Goal: Transaction & Acquisition: Purchase product/service

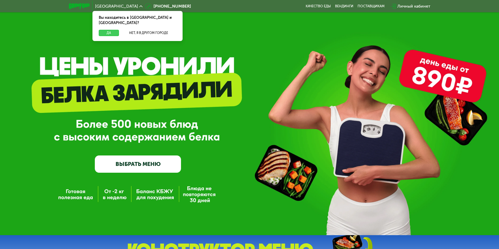
click at [108, 30] on button "Да" at bounding box center [109, 33] width 20 height 6
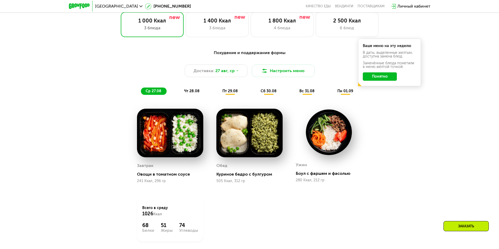
scroll to position [314, 0]
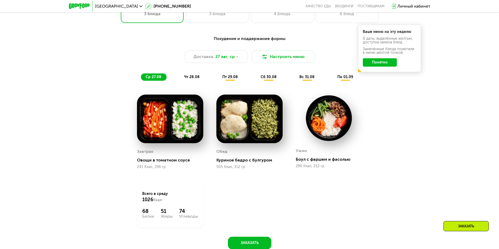
click at [380, 67] on button "Понятно" at bounding box center [380, 62] width 34 height 8
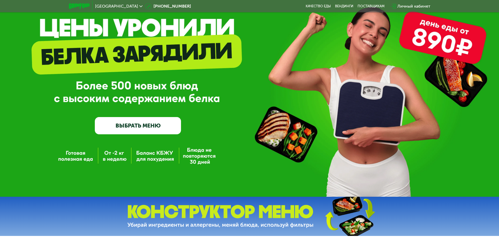
scroll to position [0, 0]
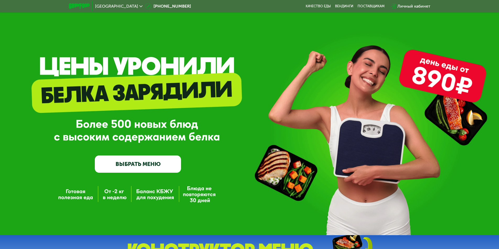
click at [77, 4] on img at bounding box center [79, 5] width 21 height 5
click at [135, 165] on link "ВЫБРАТЬ МЕНЮ" at bounding box center [138, 164] width 86 height 17
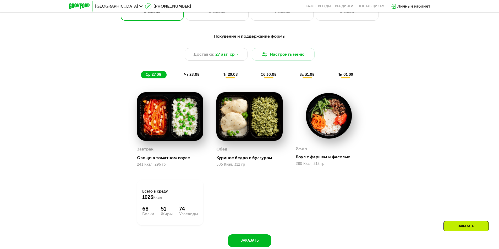
scroll to position [309, 0]
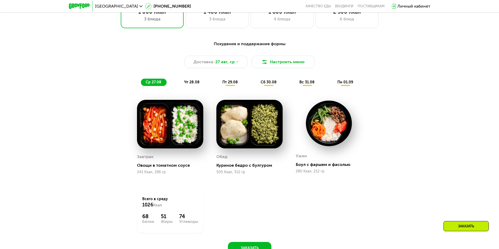
click at [187, 83] on span "чт 28.08" at bounding box center [191, 82] width 15 height 4
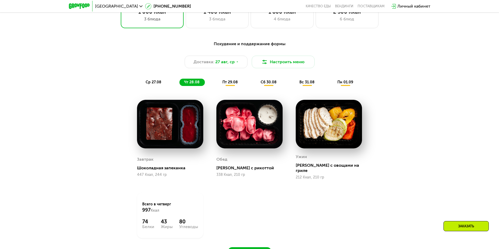
click at [154, 83] on span "ср 27.08" at bounding box center [154, 82] width 16 height 4
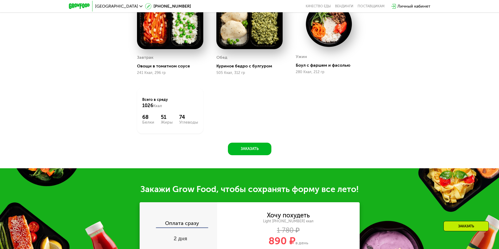
scroll to position [414, 0]
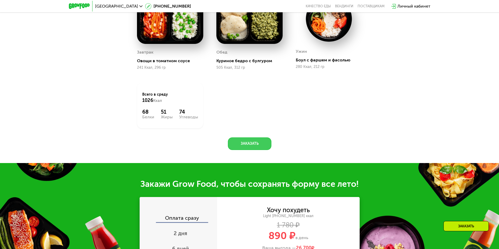
click at [247, 146] on button "Заказать" at bounding box center [249, 144] width 43 height 13
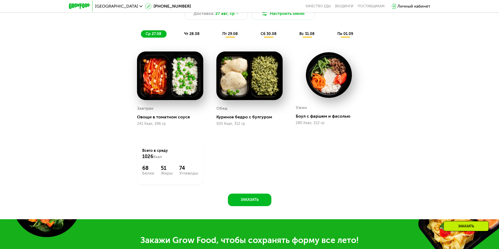
scroll to position [317, 0]
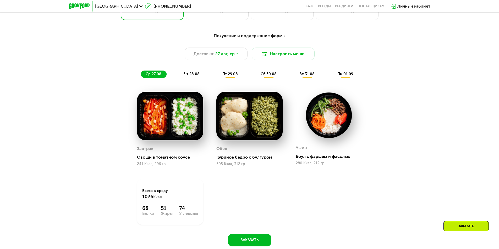
click at [190, 76] on span "чт 28.08" at bounding box center [191, 74] width 15 height 4
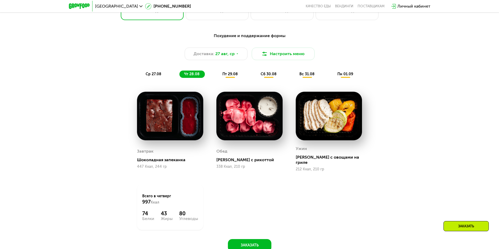
click at [158, 74] on span "ср 27.08" at bounding box center [154, 74] width 16 height 4
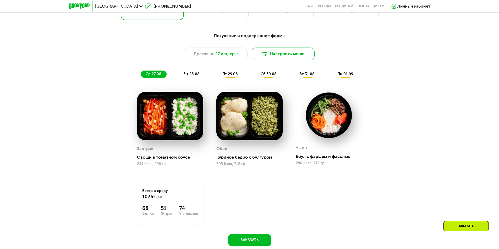
click at [265, 54] on img at bounding box center [264, 54] width 6 height 6
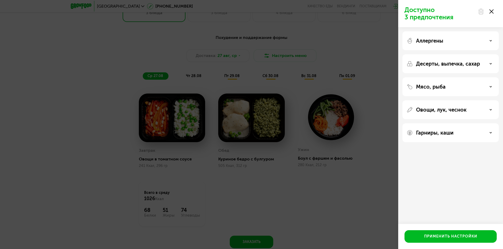
click at [372, 49] on div "Доступно 3 предпочтения Аллергены Десерты, выпечка, сахар Мясо, рыба Овощи, лук…" at bounding box center [251, 124] width 503 height 249
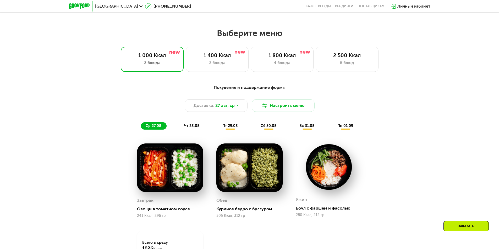
scroll to position [265, 0]
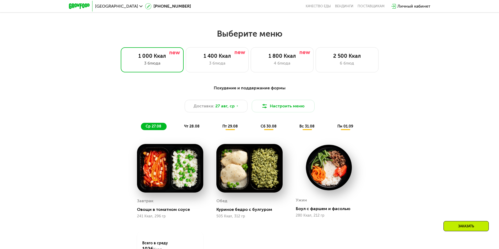
drag, startPoint x: 372, startPoint y: 48, endPoint x: 365, endPoint y: 39, distance: 11.9
click at [364, 39] on h2 "Выберите меню" at bounding box center [249, 34] width 465 height 10
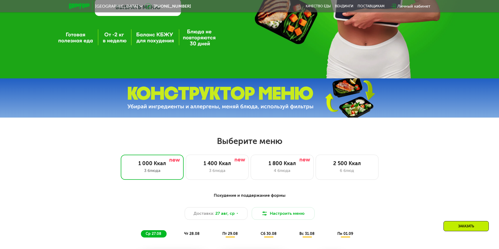
scroll to position [183, 0]
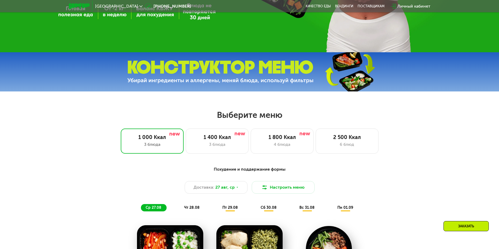
drag, startPoint x: 365, startPoint y: 39, endPoint x: 349, endPoint y: 110, distance: 73.5
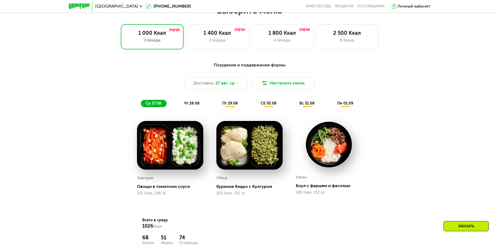
scroll to position [288, 0]
drag, startPoint x: 391, startPoint y: 108, endPoint x: 385, endPoint y: 85, distance: 23.3
click at [385, 85] on div "Доставка: [DATE] Настроить меню" at bounding box center [249, 83] width 310 height 13
